Goal: Contribute content

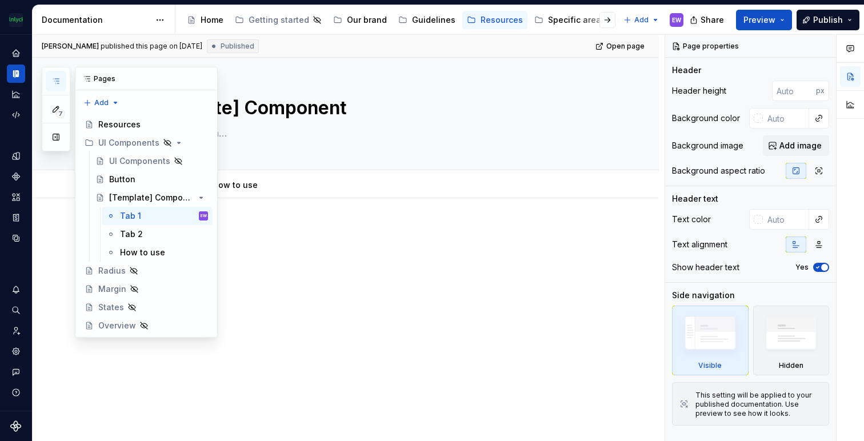
click at [54, 79] on icon "button" at bounding box center [55, 81] width 9 height 9
click at [150, 194] on div "[Template] Component" at bounding box center [135, 197] width 53 height 11
click at [125, 176] on div "Button" at bounding box center [122, 179] width 26 height 11
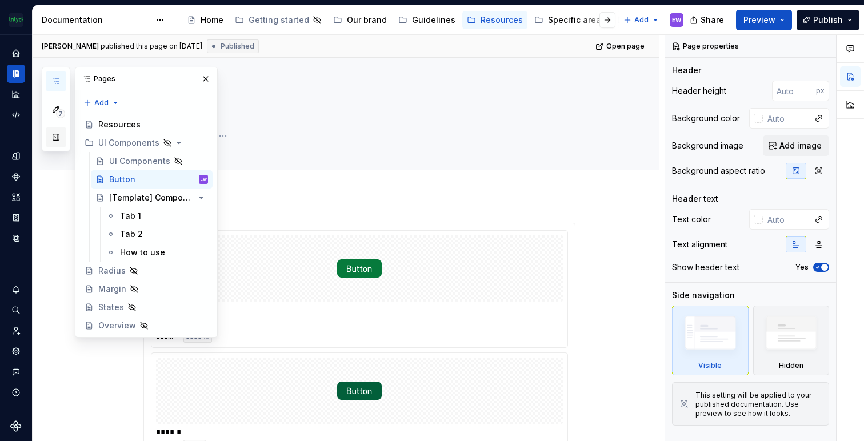
click at [54, 135] on button "button" at bounding box center [56, 137] width 21 height 21
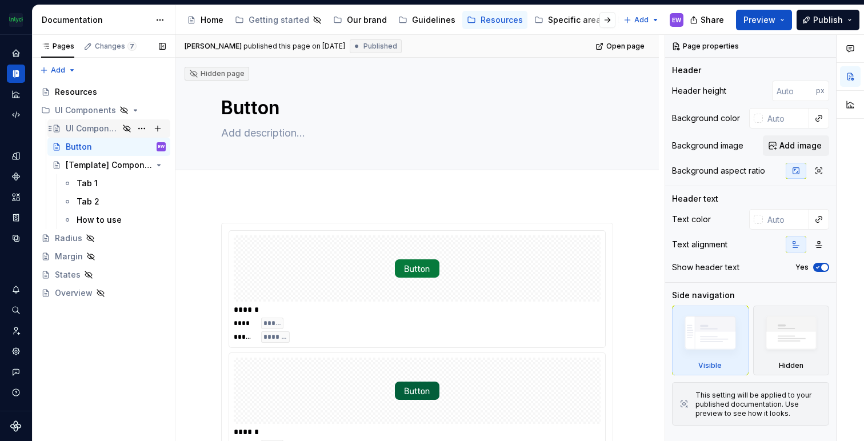
click at [71, 131] on div "UI Components" at bounding box center [92, 128] width 53 height 11
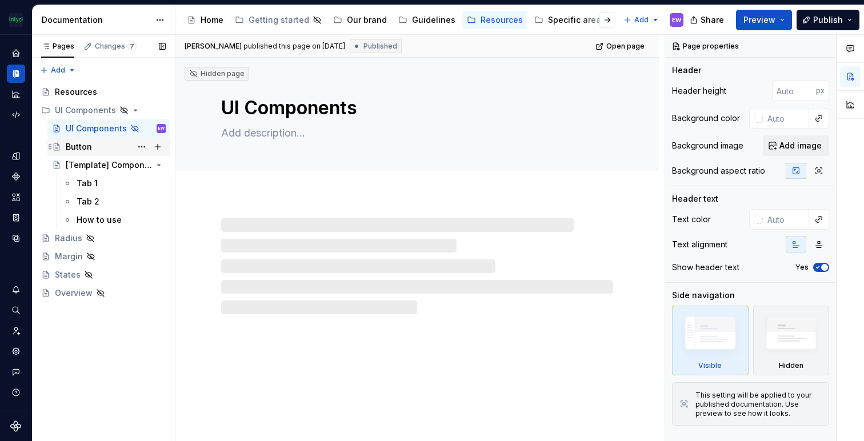
click at [82, 147] on div "Button" at bounding box center [79, 146] width 26 height 11
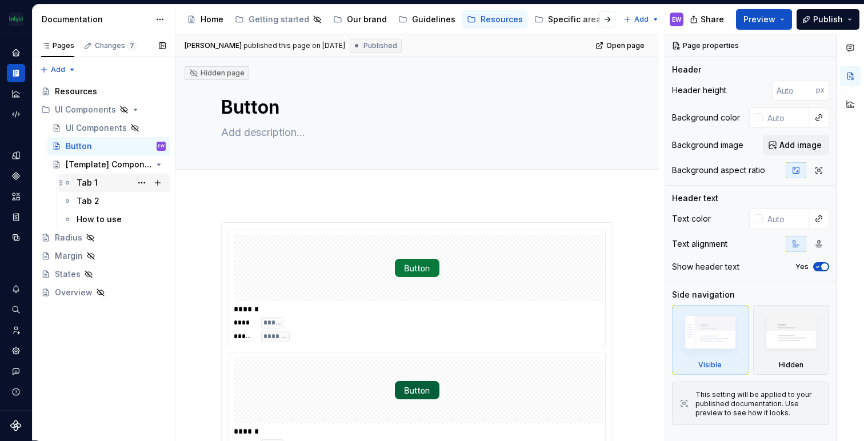
click at [92, 182] on div "Tab 1" at bounding box center [87, 182] width 21 height 11
click at [88, 163] on div "[Template] Component" at bounding box center [93, 164] width 54 height 11
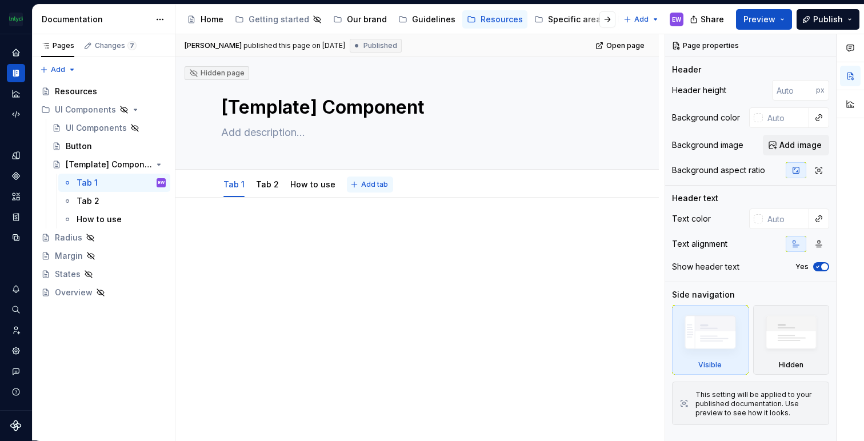
type textarea "*"
click at [367, 190] on button "Add tab" at bounding box center [370, 185] width 46 height 16
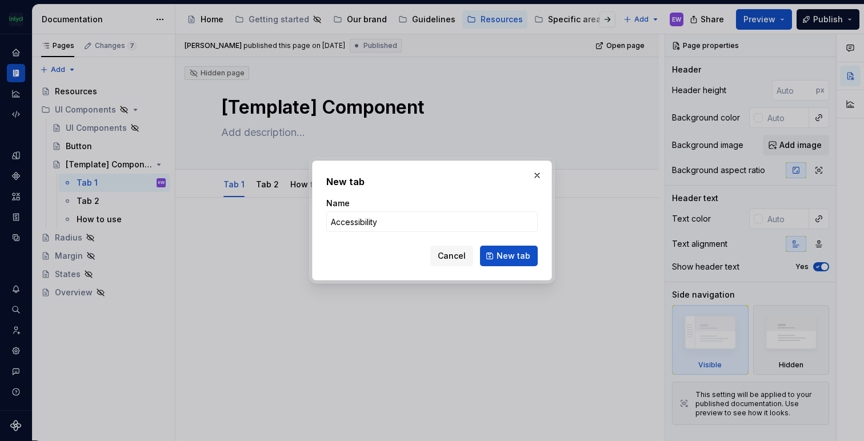
type input "Accessibility"
click at [507, 267] on div "New tab Name Accessibility Cancel New tab" at bounding box center [432, 221] width 240 height 120
click at [502, 261] on span "New tab" at bounding box center [514, 255] width 34 height 11
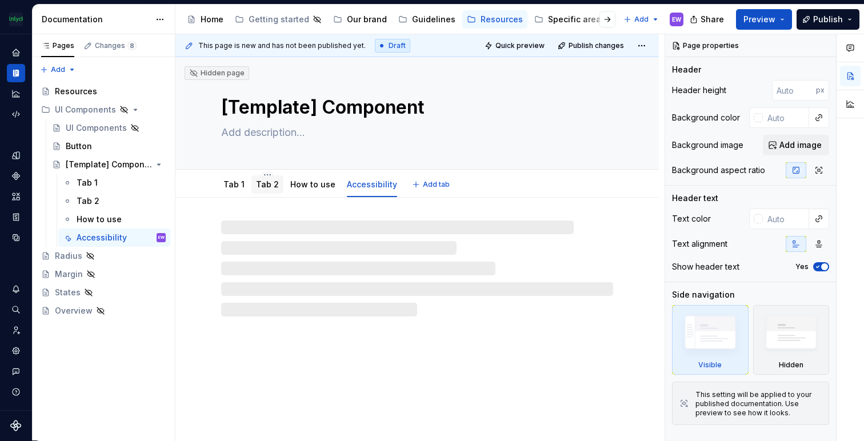
click at [265, 184] on link "Tab 2" at bounding box center [267, 184] width 23 height 10
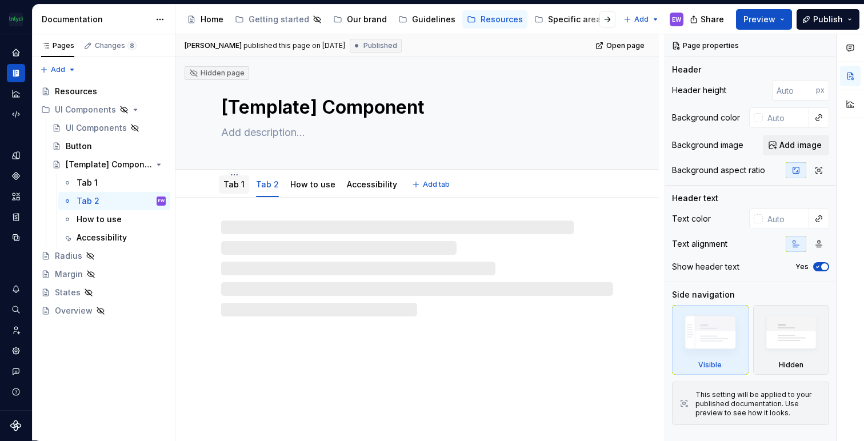
click at [227, 183] on link "Tab 1" at bounding box center [233, 184] width 21 height 10
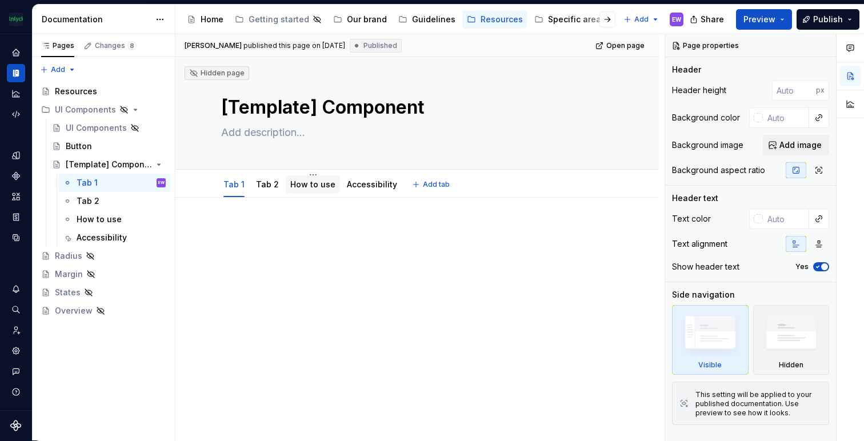
click at [299, 183] on link "How to use" at bounding box center [312, 184] width 45 height 10
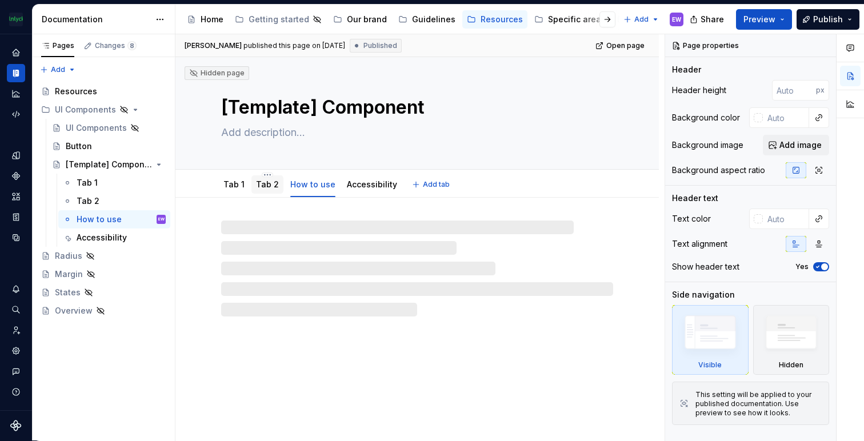
click at [262, 185] on link "Tab 2" at bounding box center [267, 184] width 23 height 10
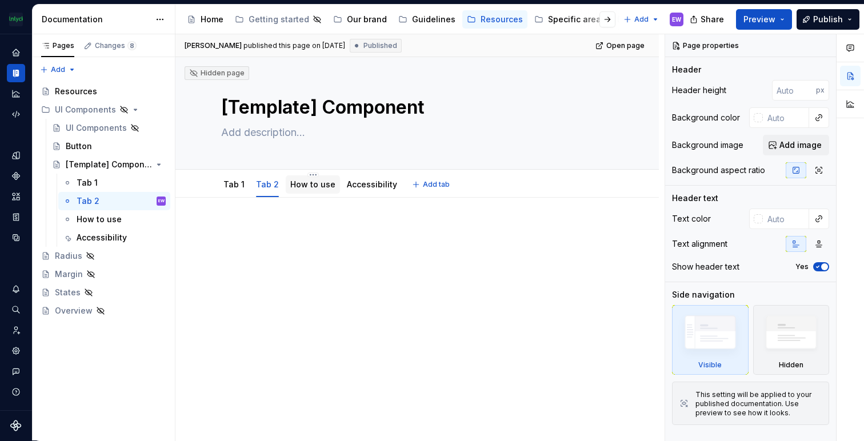
click at [305, 187] on link "How to use" at bounding box center [312, 184] width 45 height 10
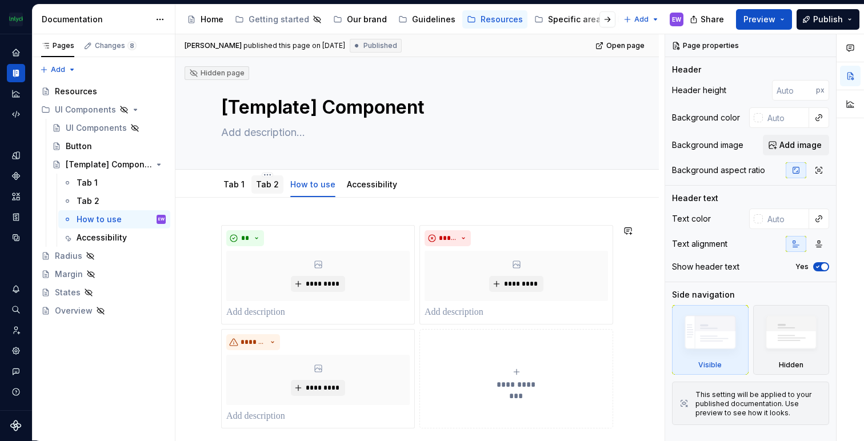
click at [262, 184] on link "Tab 2" at bounding box center [267, 184] width 23 height 10
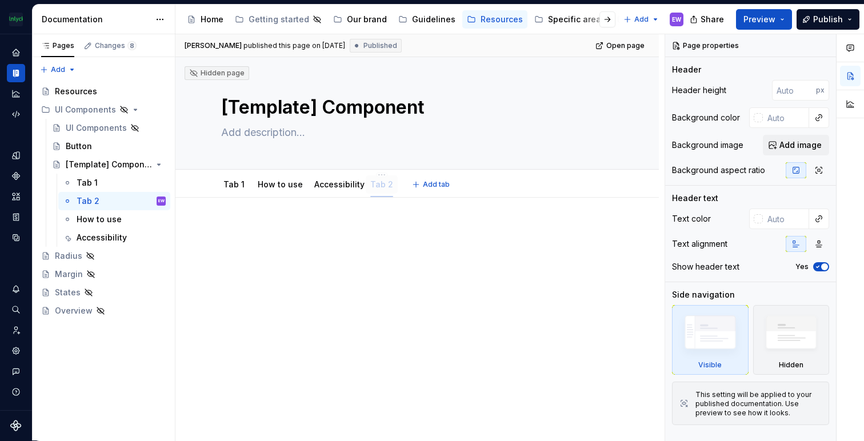
drag, startPoint x: 267, startPoint y: 184, endPoint x: 382, endPoint y: 181, distance: 114.3
drag, startPoint x: 229, startPoint y: 190, endPoint x: 359, endPoint y: 193, distance: 129.8
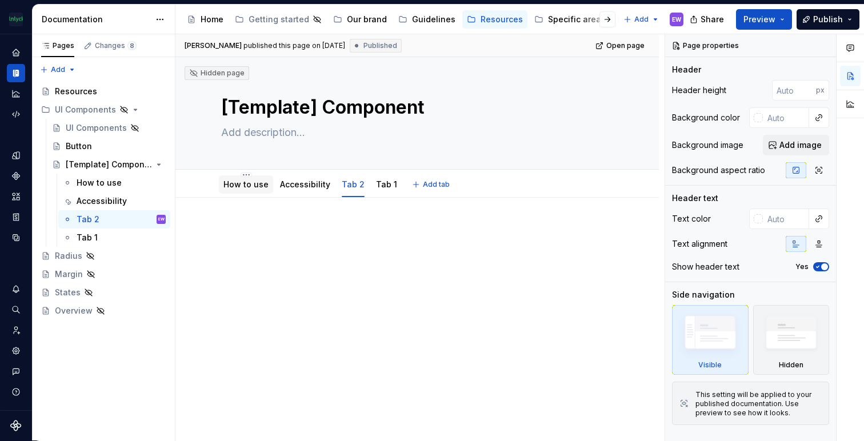
click at [249, 181] on link "How to use" at bounding box center [245, 184] width 45 height 10
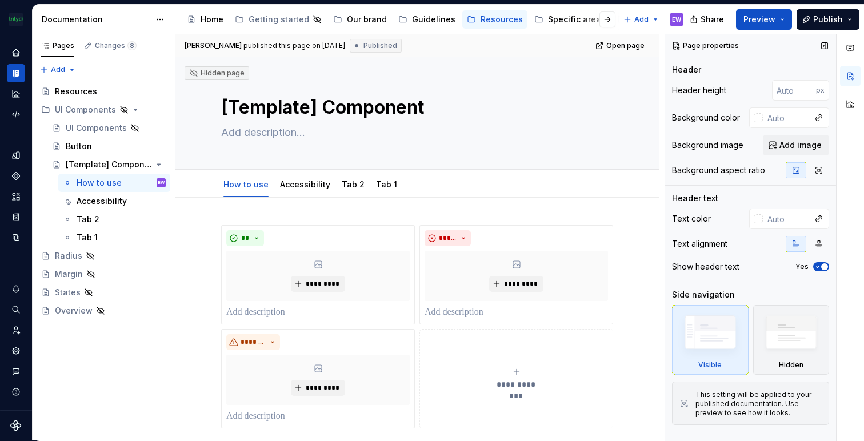
type textarea "*"
